Goal: Transaction & Acquisition: Purchase product/service

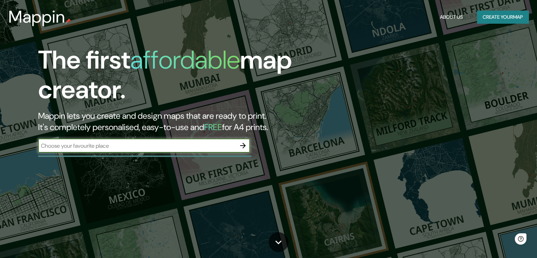
click at [112, 149] on input "text" at bounding box center [137, 146] width 198 height 8
type input "LAMBAYEQUE [GEOGRAPHIC_DATA]"
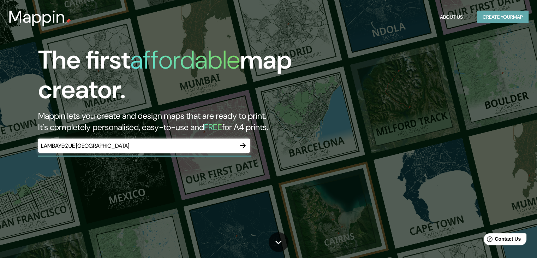
click at [520, 14] on button "Create your map" at bounding box center [503, 17] width 52 height 13
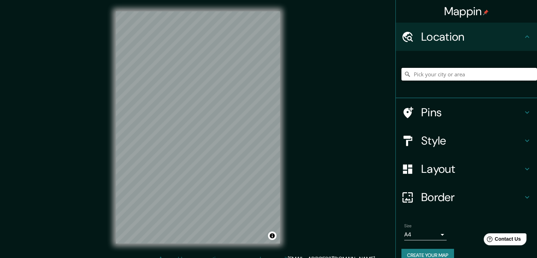
click at [464, 73] on input "Pick your city or area" at bounding box center [470, 74] width 136 height 13
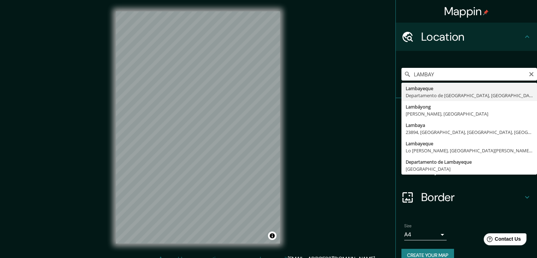
type input "Lambayeque, Departamento de [GEOGRAPHIC_DATA], [GEOGRAPHIC_DATA]"
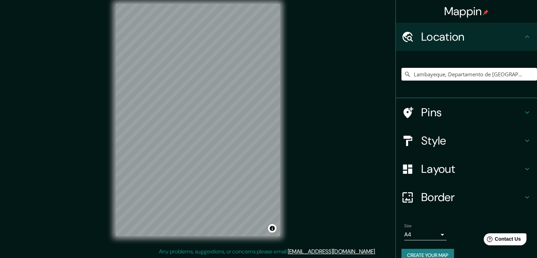
scroll to position [8, 0]
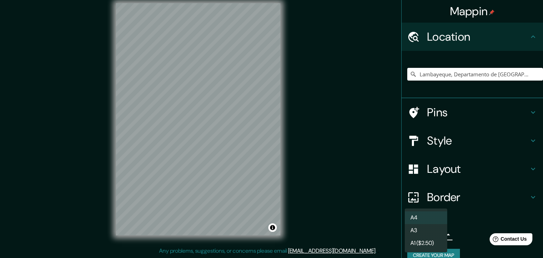
click at [432, 238] on body "Mappin Location [GEOGRAPHIC_DATA], [GEOGRAPHIC_DATA], [GEOGRAPHIC_DATA] Pins St…" at bounding box center [271, 121] width 543 height 258
click at [428, 235] on li "A3" at bounding box center [425, 230] width 42 height 13
type input "a4"
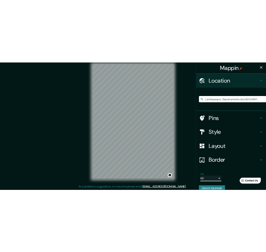
scroll to position [8, 0]
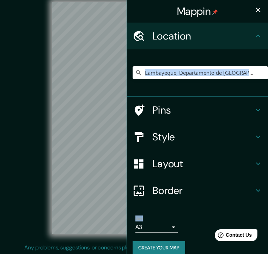
drag, startPoint x: 125, startPoint y: 91, endPoint x: 281, endPoint y: 87, distance: 155.8
click at [268, 87] on html "Mappin Location [GEOGRAPHIC_DATA], [GEOGRAPHIC_DATA], [GEOGRAPHIC_DATA] Pins St…" at bounding box center [134, 119] width 268 height 254
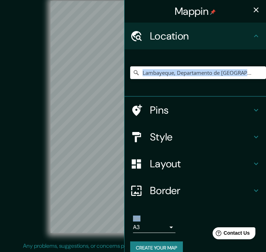
click at [252, 9] on icon "button" at bounding box center [256, 10] width 8 height 8
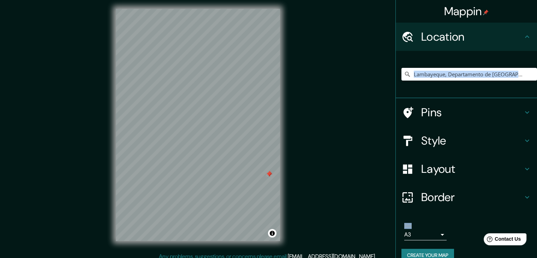
scroll to position [8, 0]
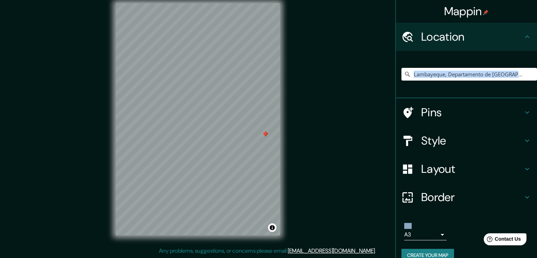
click at [267, 136] on div at bounding box center [266, 135] width 6 height 6
drag, startPoint x: 266, startPoint y: 135, endPoint x: 264, endPoint y: 131, distance: 4.4
click at [264, 131] on div at bounding box center [265, 134] width 6 height 6
click at [471, 163] on h4 "Layout" at bounding box center [472, 169] width 102 height 14
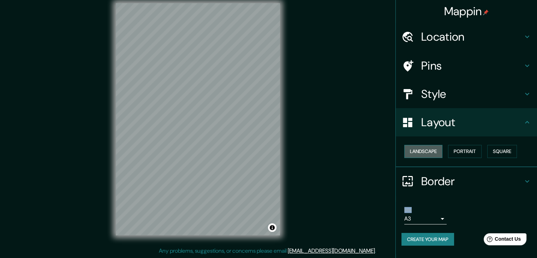
click at [406, 146] on button "Landscape" at bounding box center [423, 151] width 38 height 13
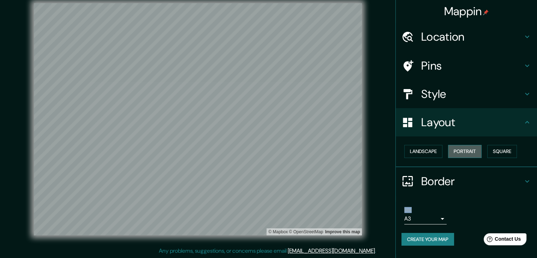
click at [470, 152] on button "Portrait" at bounding box center [465, 151] width 34 height 13
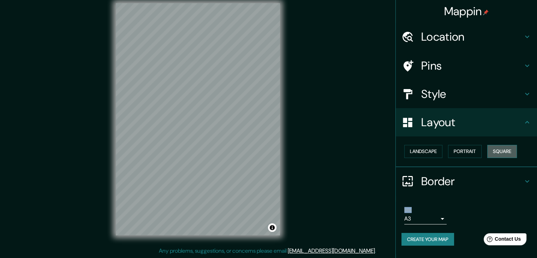
click at [511, 150] on button "Square" at bounding box center [503, 151] width 30 height 13
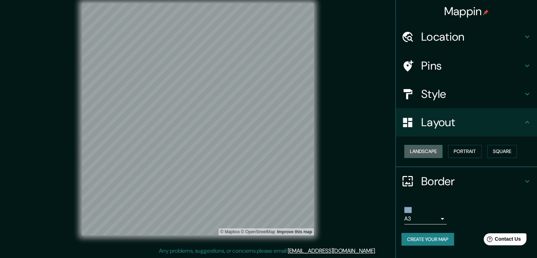
click at [421, 150] on button "Landscape" at bounding box center [423, 151] width 38 height 13
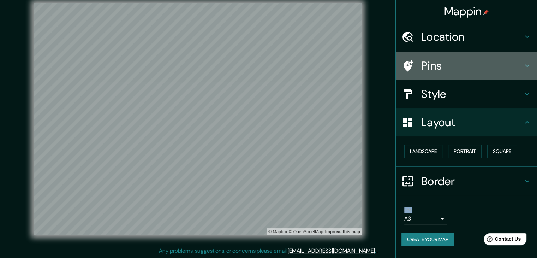
click at [449, 63] on h4 "Pins" at bounding box center [472, 66] width 102 height 14
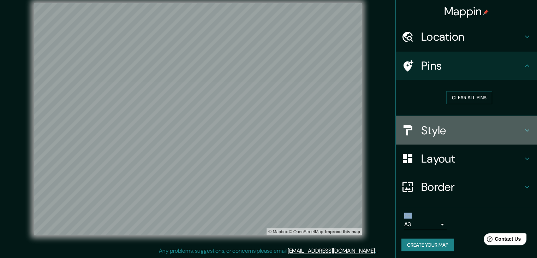
click at [449, 137] on div "Style" at bounding box center [466, 130] width 141 height 28
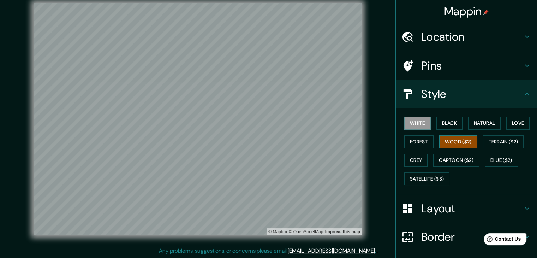
click at [448, 136] on button "Wood ($2)" at bounding box center [458, 141] width 38 height 13
click at [411, 123] on button "White" at bounding box center [417, 123] width 26 height 13
click at [442, 142] on button "Wood ($2)" at bounding box center [458, 141] width 38 height 13
click at [486, 137] on button "Terrain ($2)" at bounding box center [503, 141] width 41 height 13
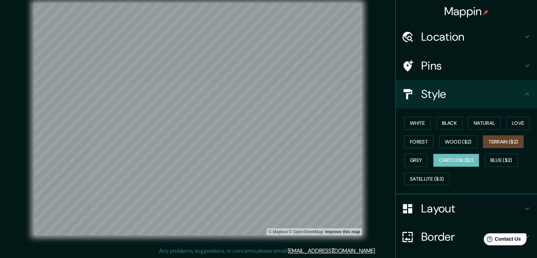
click at [469, 158] on button "Cartoon ($2)" at bounding box center [456, 160] width 46 height 13
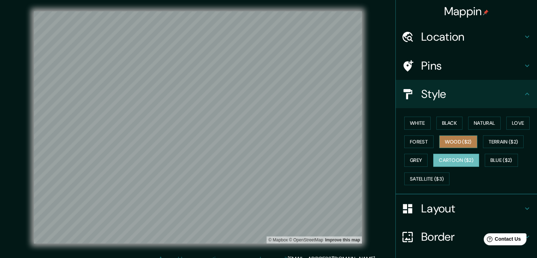
click at [439, 140] on button "Wood ($2)" at bounding box center [458, 141] width 38 height 13
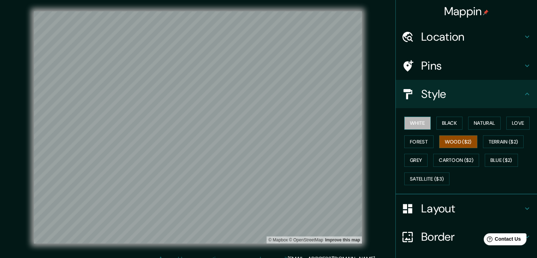
click at [410, 120] on button "White" at bounding box center [417, 123] width 26 height 13
click at [448, 134] on div "White Black Natural Love Forest Wood ($2) Terrain ($2) Grey Cartoon ($2) Blue (…" at bounding box center [470, 151] width 136 height 74
click at [447, 139] on button "Wood ($2)" at bounding box center [458, 141] width 38 height 13
click at [424, 128] on button "White" at bounding box center [417, 123] width 26 height 13
